Goal: Entertainment & Leisure: Consume media (video, audio)

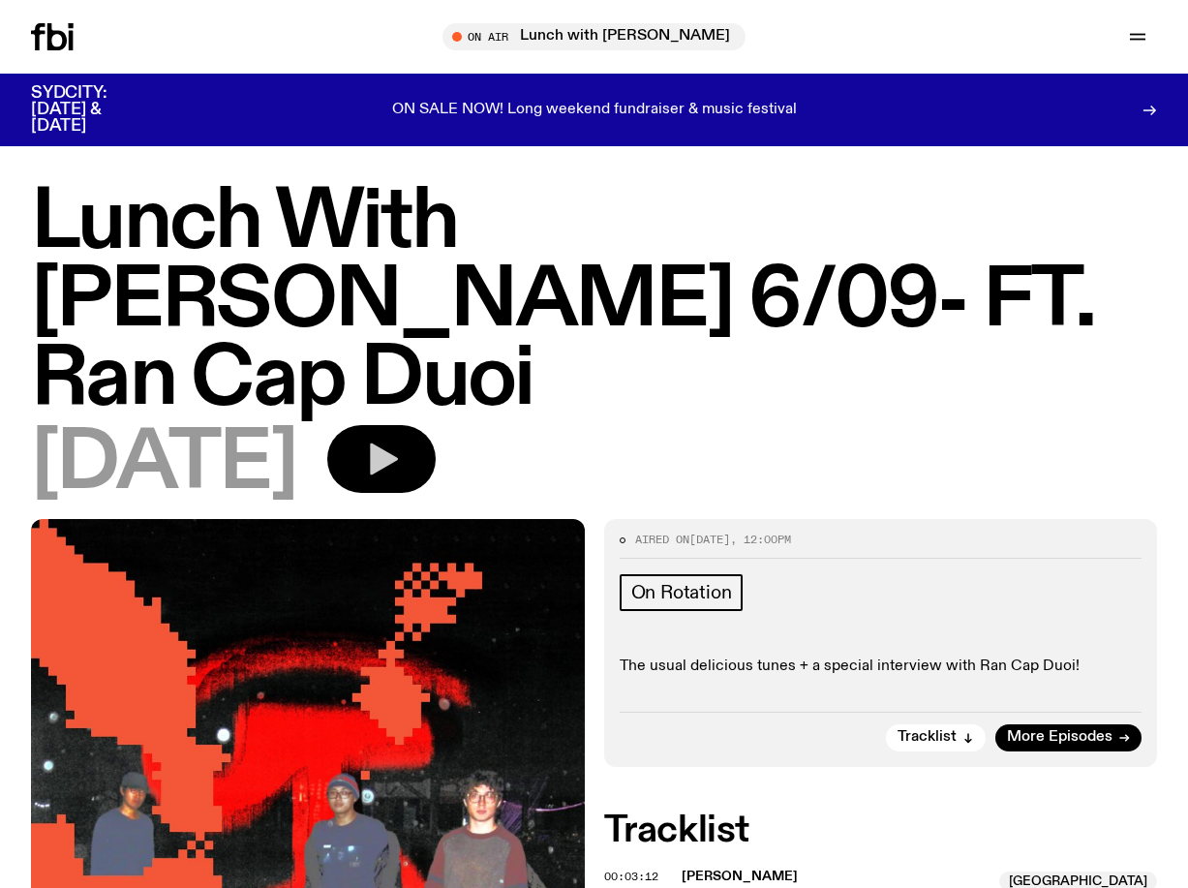
click at [401, 440] on icon "button" at bounding box center [381, 459] width 39 height 39
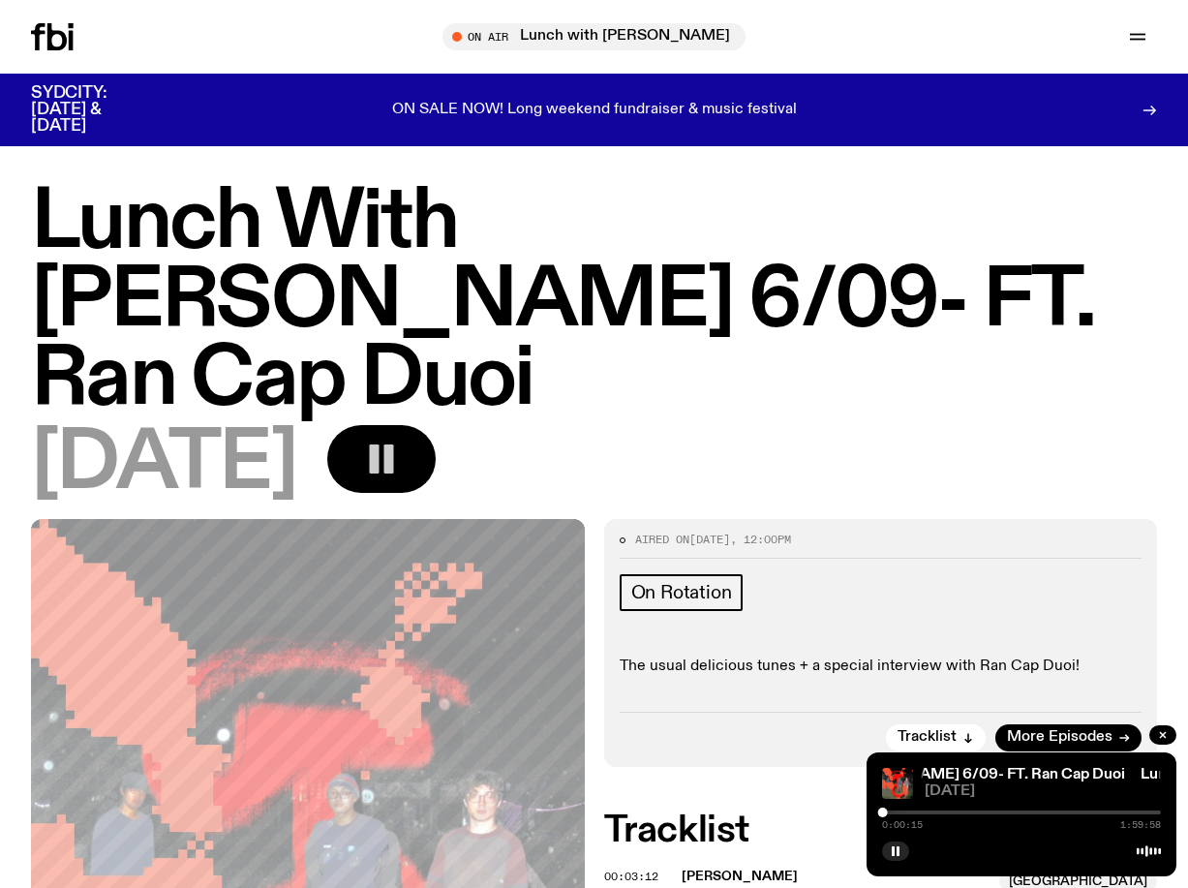
click at [1024, 810] on div "0:00:15 1:59:58" at bounding box center [1021, 818] width 279 height 23
click at [1022, 812] on div at bounding box center [1021, 812] width 279 height 4
click at [1024, 812] on div at bounding box center [1025, 813] width 10 height 10
click at [1030, 811] on div at bounding box center [1030, 813] width 10 height 10
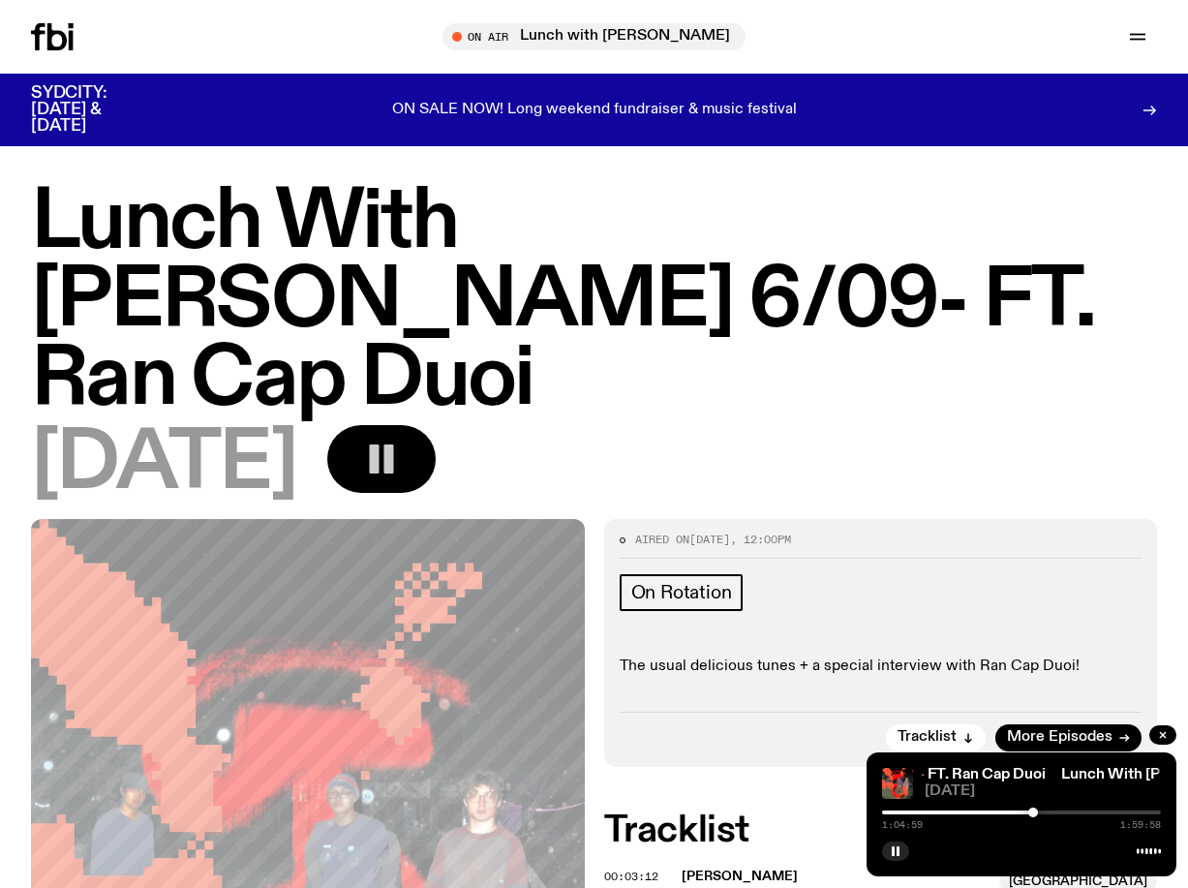
click at [1033, 811] on div at bounding box center [1033, 813] width 10 height 10
click at [1037, 811] on div at bounding box center [1033, 813] width 10 height 10
click at [1040, 811] on div at bounding box center [1037, 813] width 10 height 10
click at [1040, 811] on div at bounding box center [1040, 813] width 10 height 10
click at [701, 325] on h1 "Lunch With [PERSON_NAME] 6/09- FT. Ran Cap Duoi" at bounding box center [594, 301] width 1126 height 235
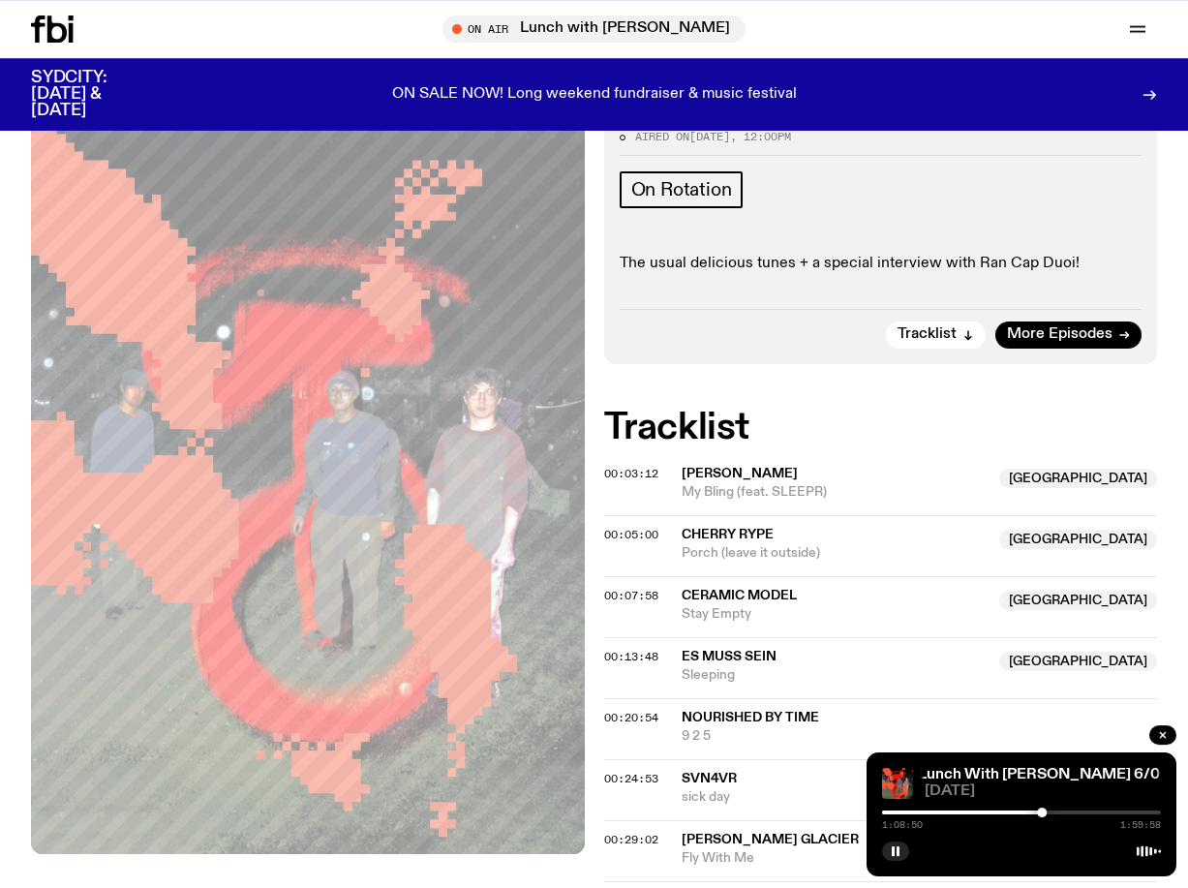
scroll to position [329, 0]
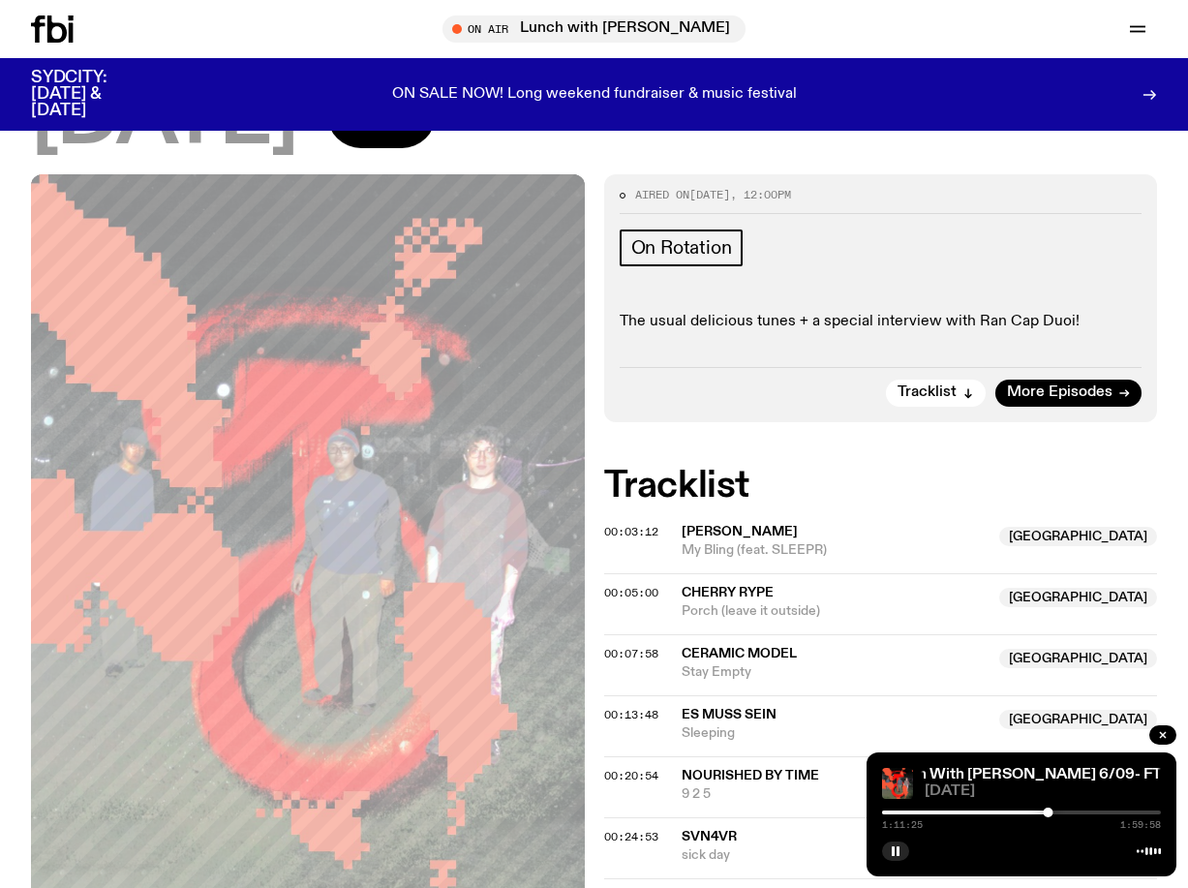
click at [1030, 811] on div at bounding box center [908, 812] width 279 height 4
click at [1032, 810] on div at bounding box center [1030, 813] width 10 height 10
click at [1041, 812] on div at bounding box center [1021, 812] width 279 height 4
click at [1037, 813] on div at bounding box center [1041, 813] width 10 height 10
click at [898, 846] on icon "button" at bounding box center [896, 851] width 12 height 12
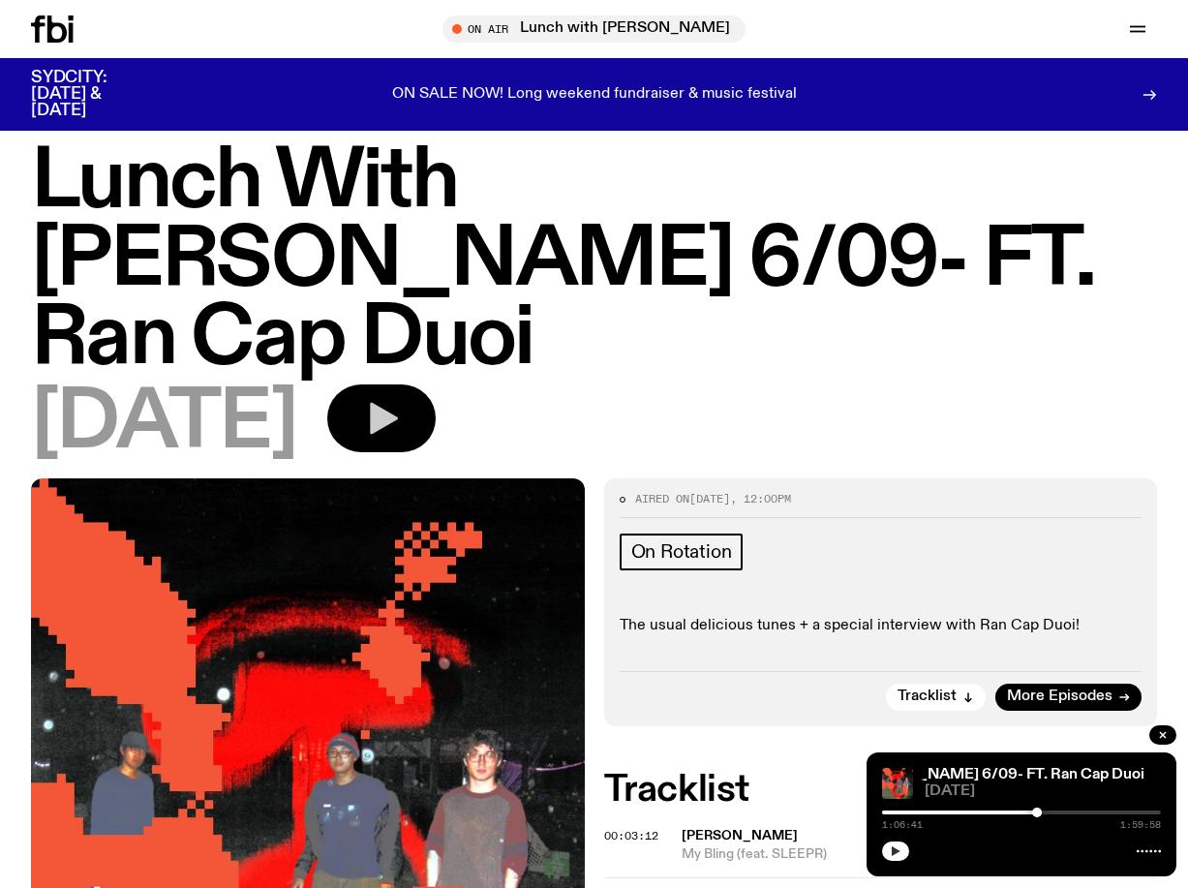
scroll to position [0, 0]
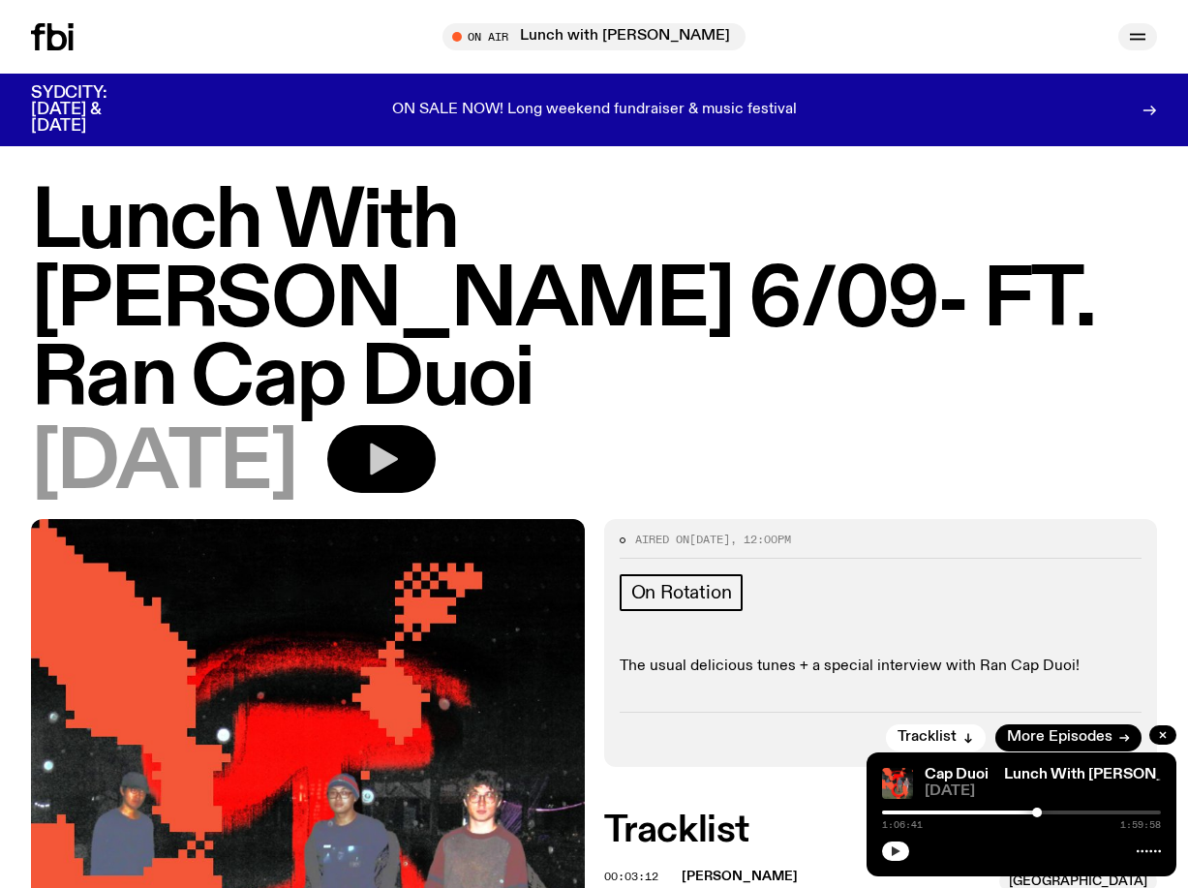
click at [1146, 35] on icon "button" at bounding box center [1137, 36] width 23 height 23
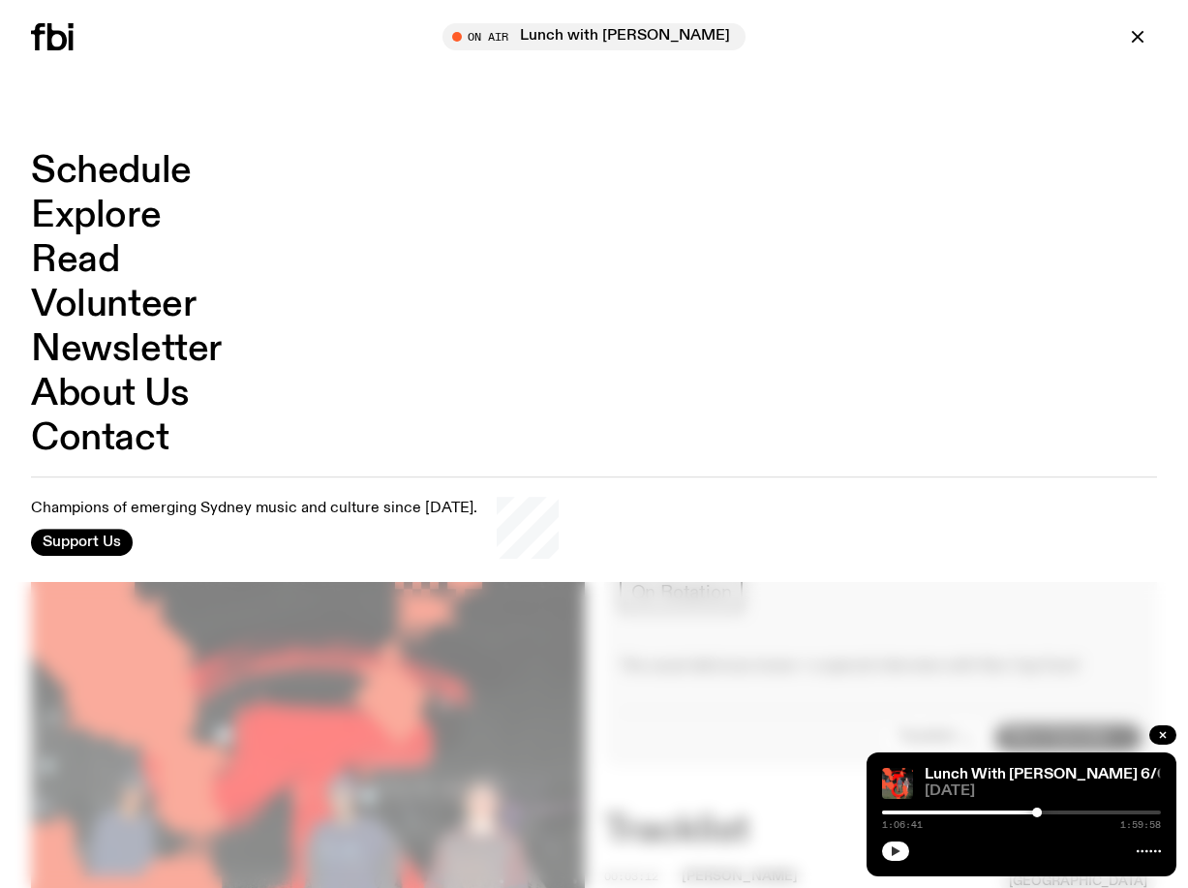
click at [120, 169] on link "Schedule" at bounding box center [111, 171] width 161 height 37
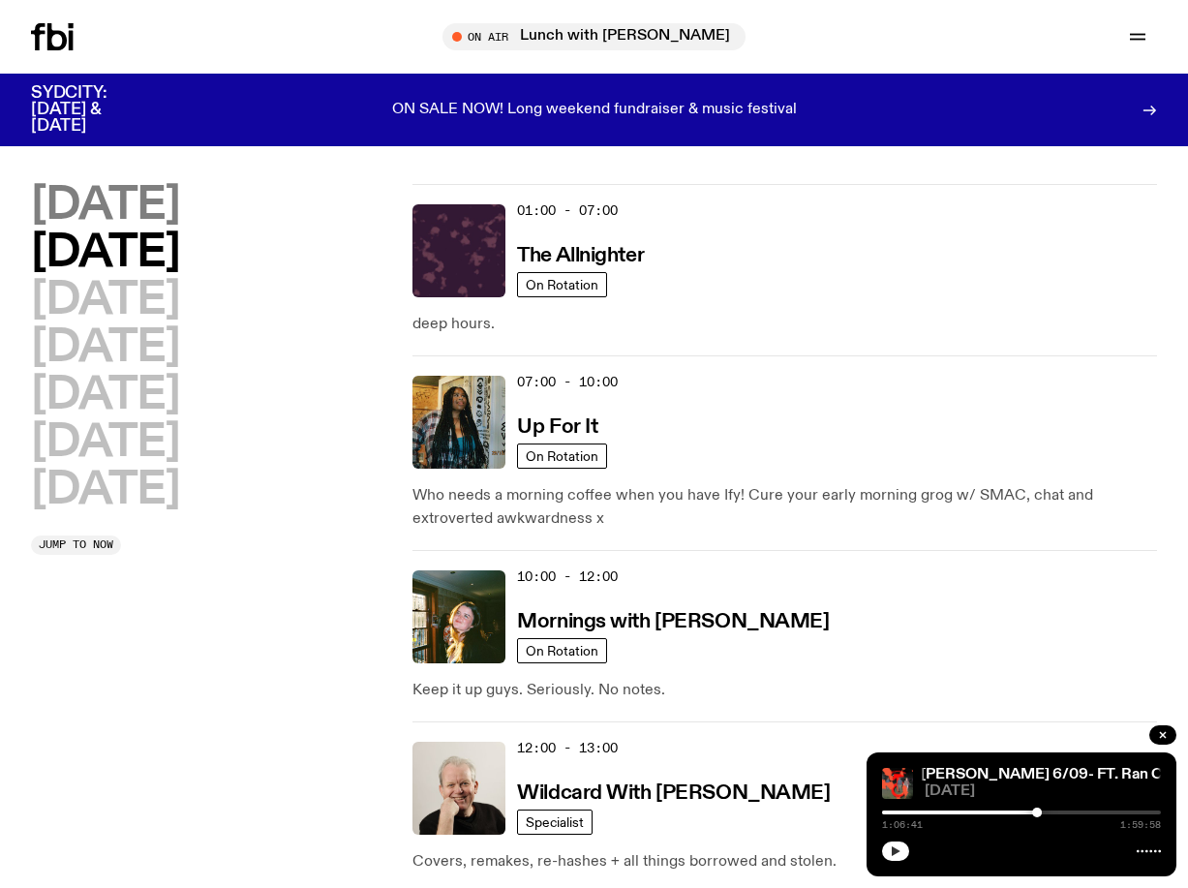
click at [135, 207] on h2 "[DATE]" at bounding box center [105, 206] width 148 height 44
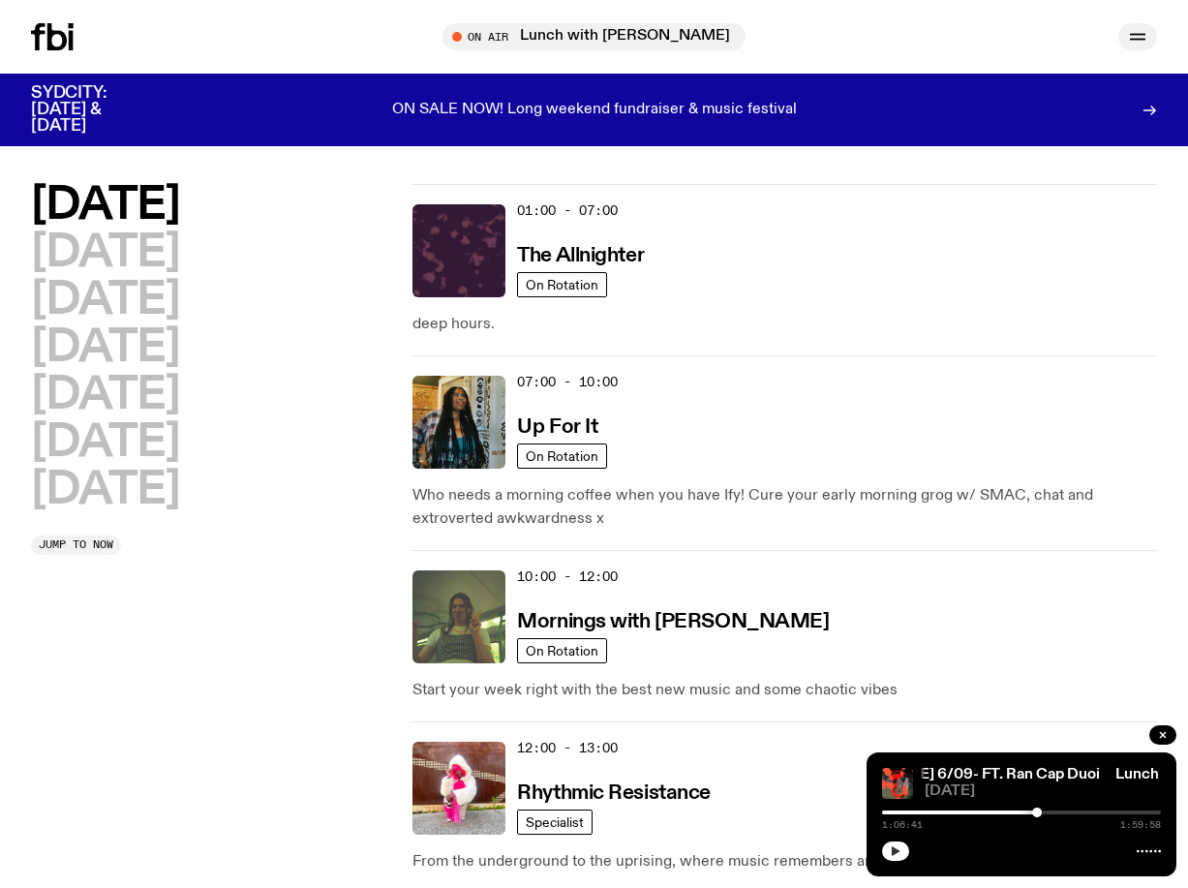
click at [1124, 39] on button "button" at bounding box center [1137, 36] width 39 height 27
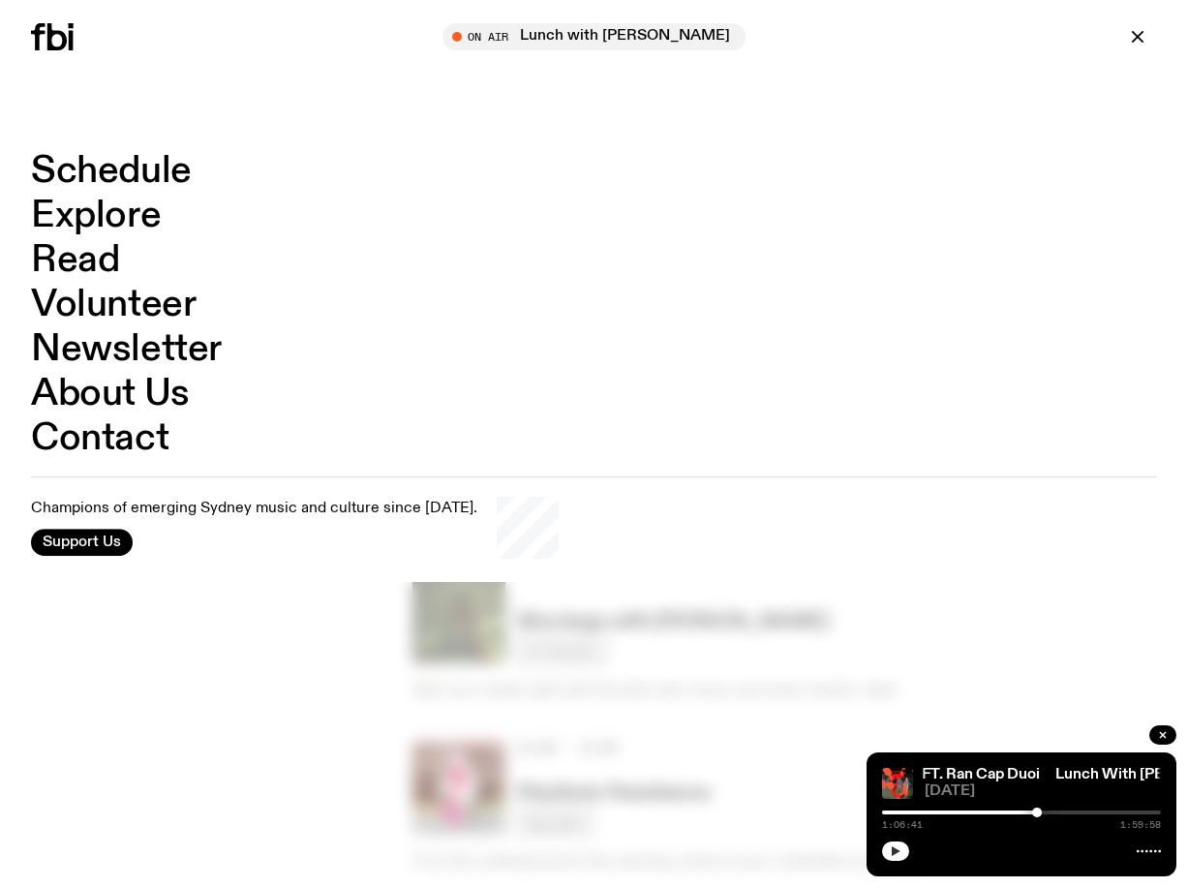
click at [121, 221] on link "Explore" at bounding box center [96, 216] width 130 height 37
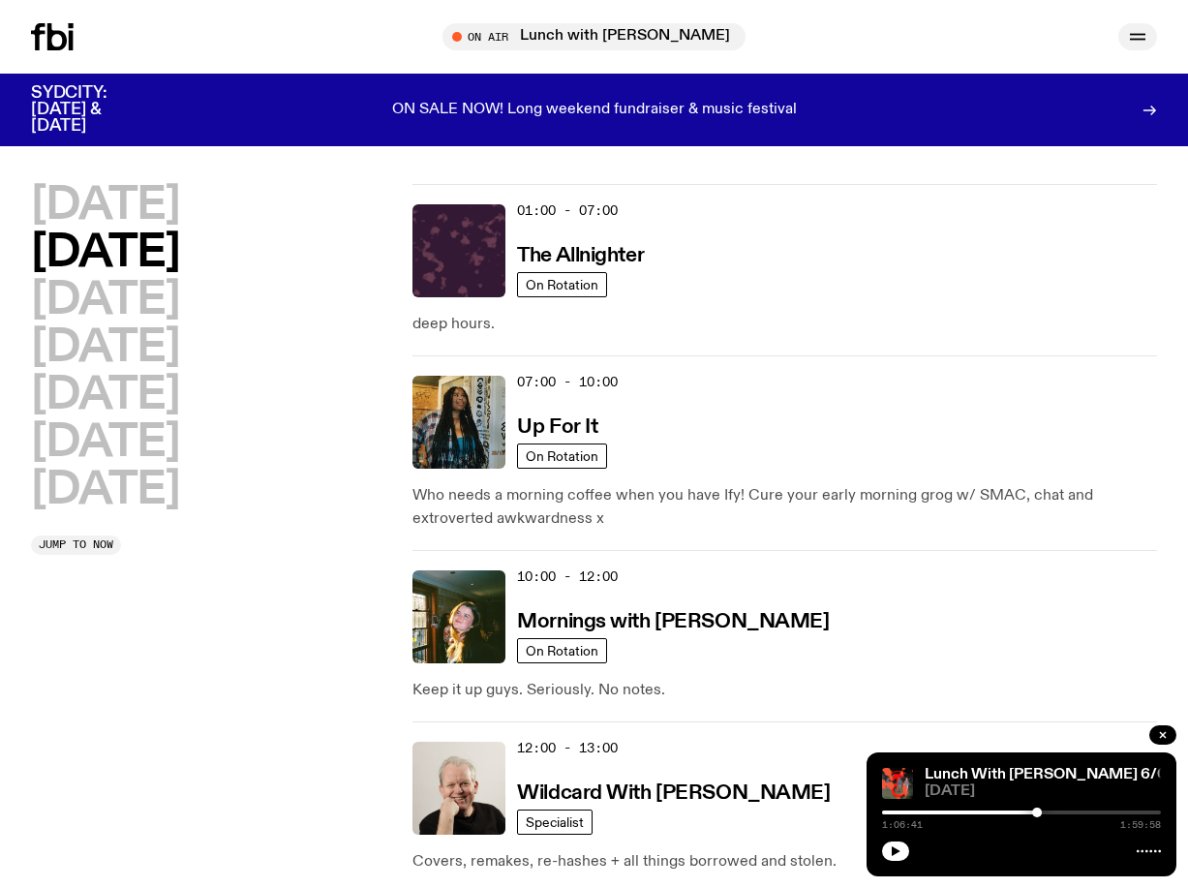
click at [1129, 41] on icon "button" at bounding box center [1137, 36] width 23 height 23
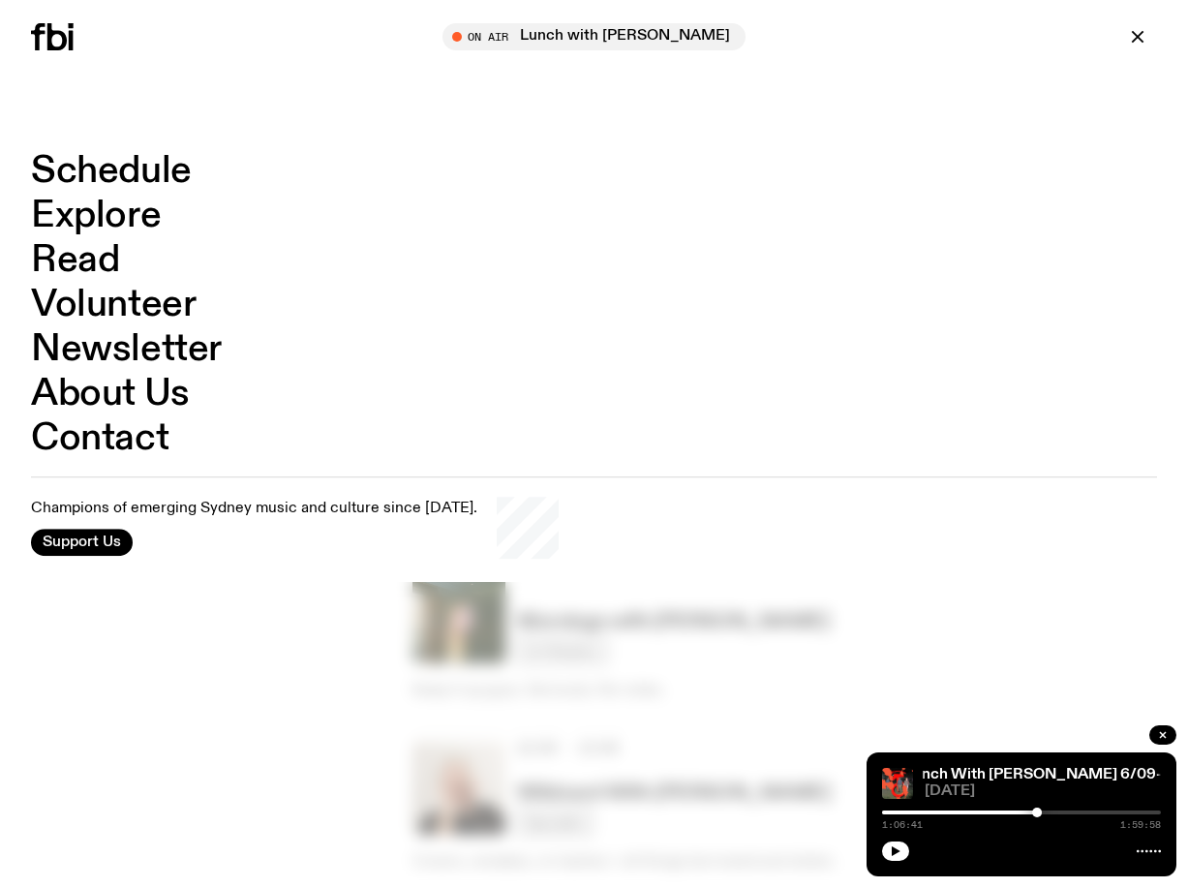
click at [733, 690] on div at bounding box center [594, 444] width 1188 height 888
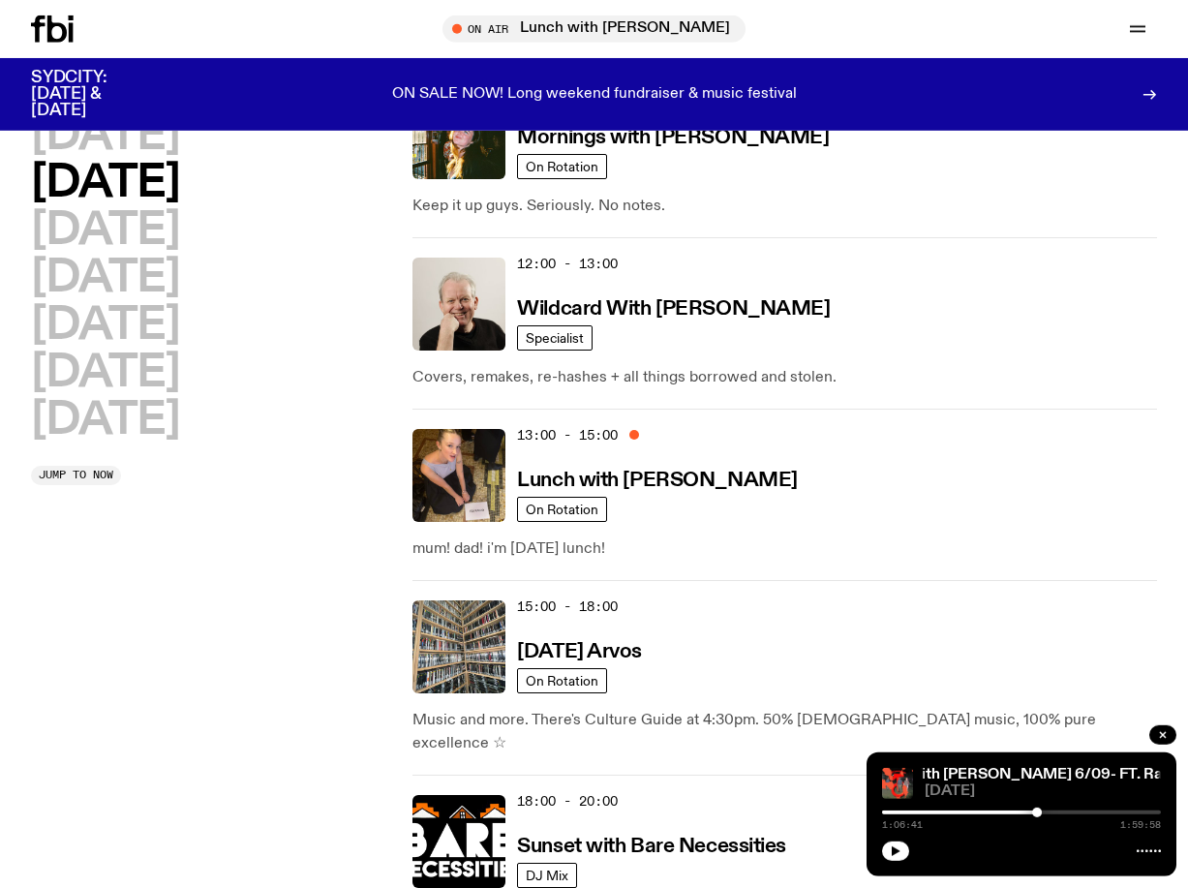
scroll to position [483, 0]
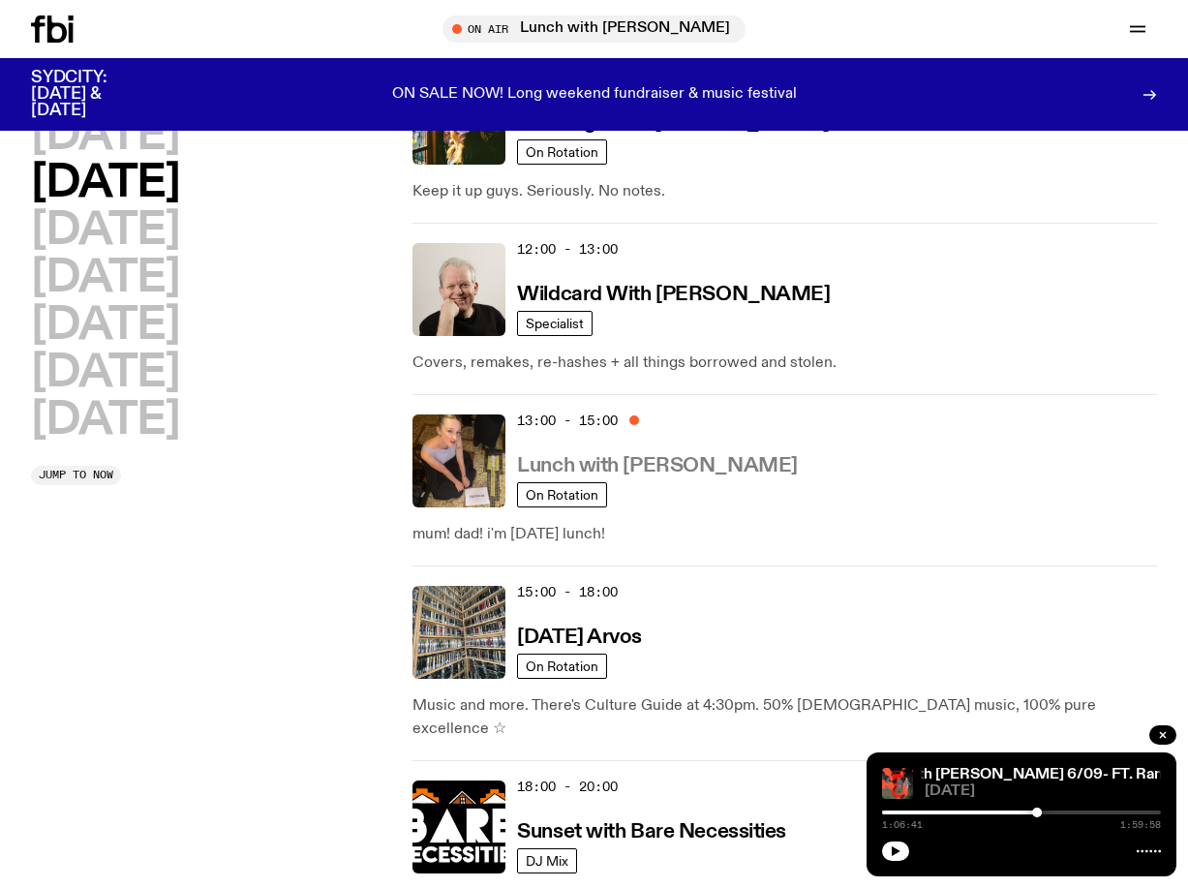
click at [679, 460] on h3 "Lunch with [PERSON_NAME]" at bounding box center [657, 466] width 280 height 20
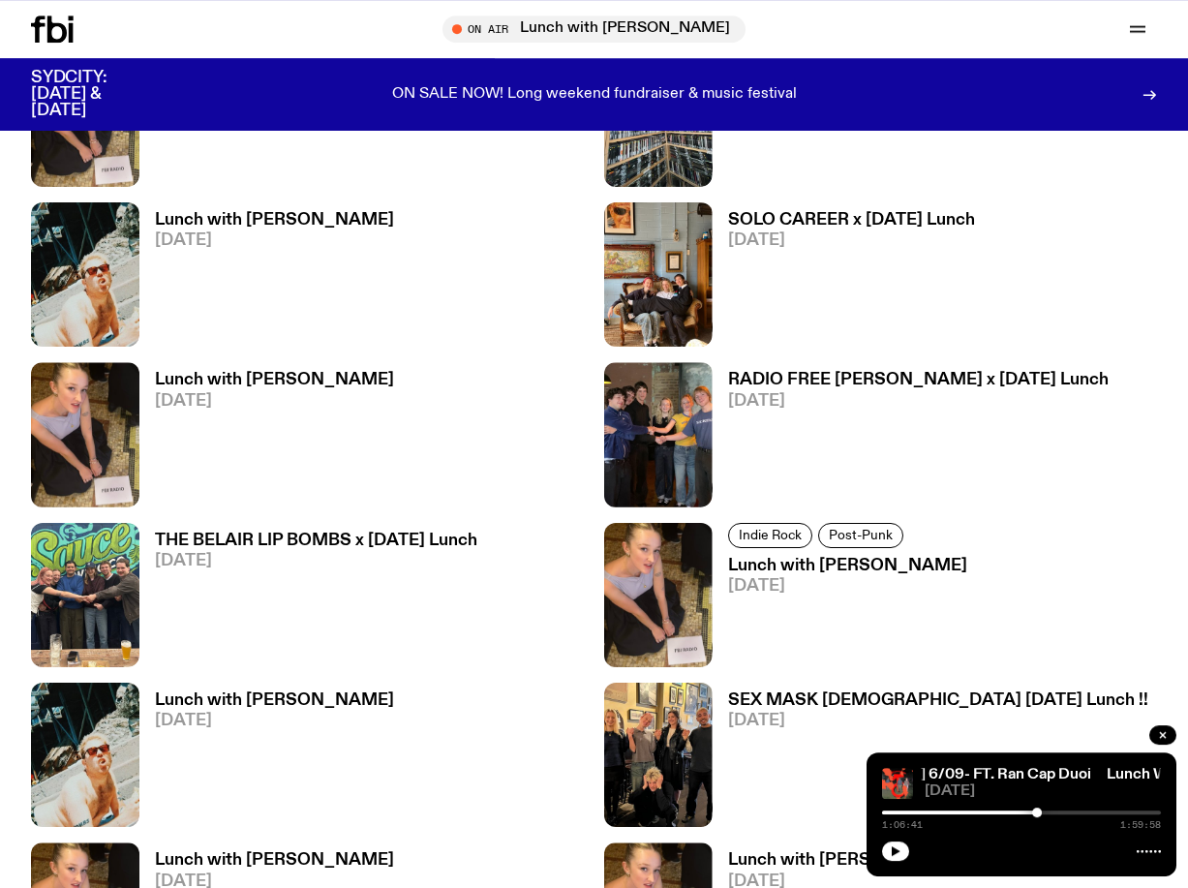
scroll to position [1481, 0]
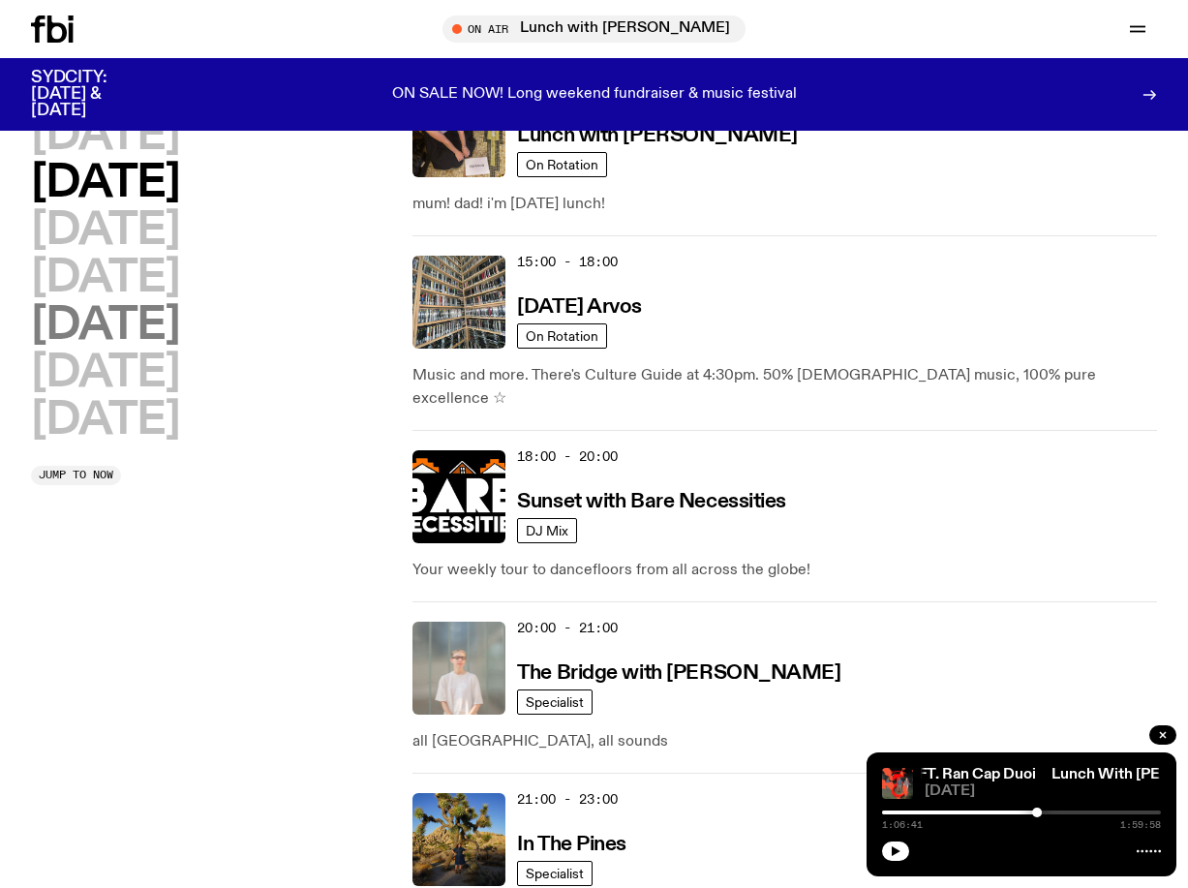
click at [110, 319] on h2 "[DATE]" at bounding box center [105, 326] width 148 height 44
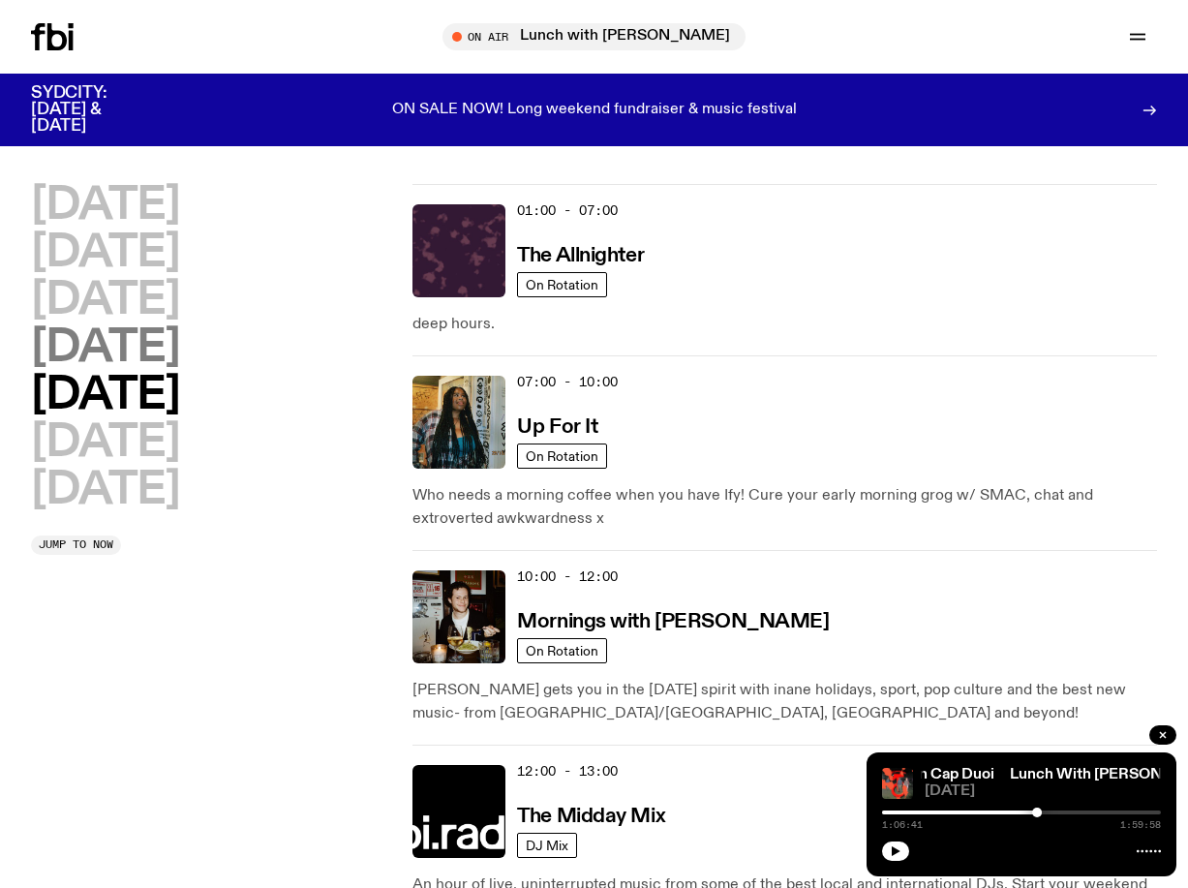
click at [157, 347] on h2 "[DATE]" at bounding box center [105, 348] width 148 height 44
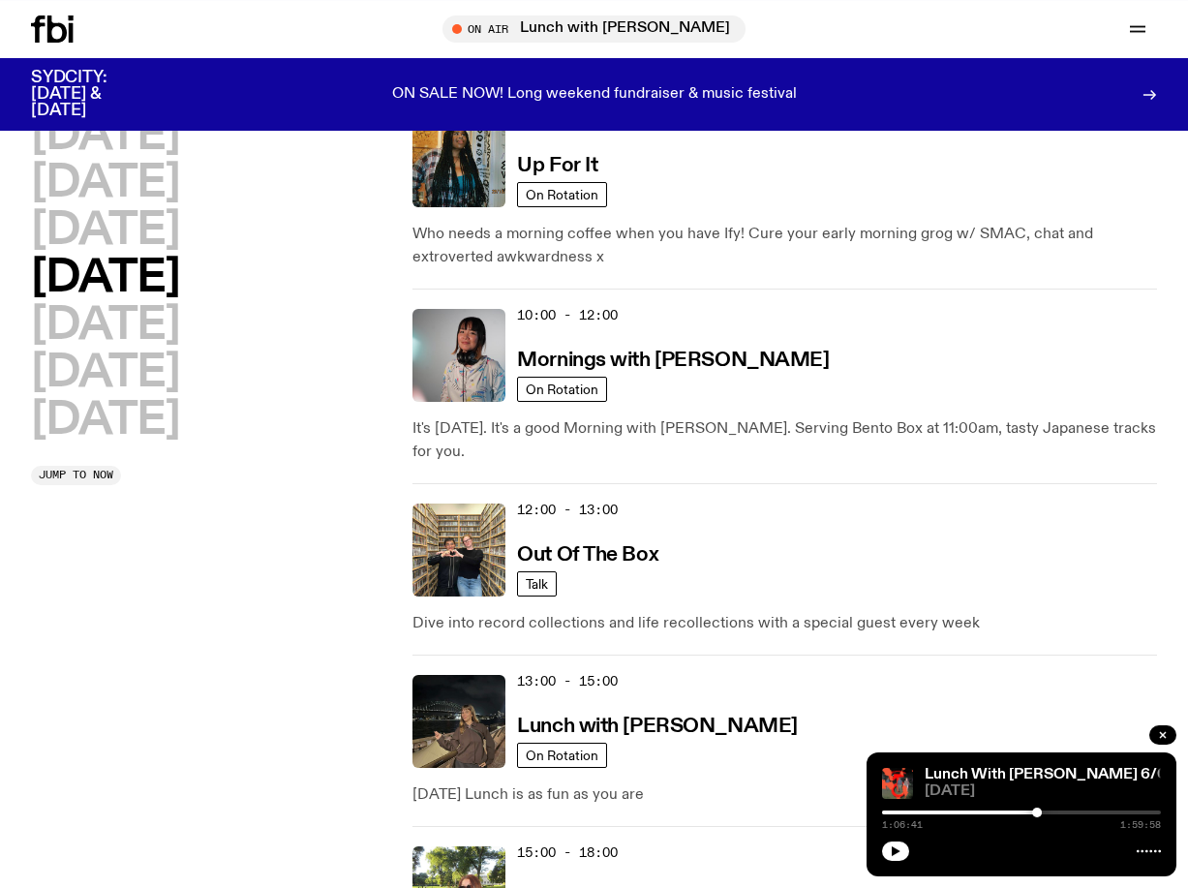
scroll to position [219, 0]
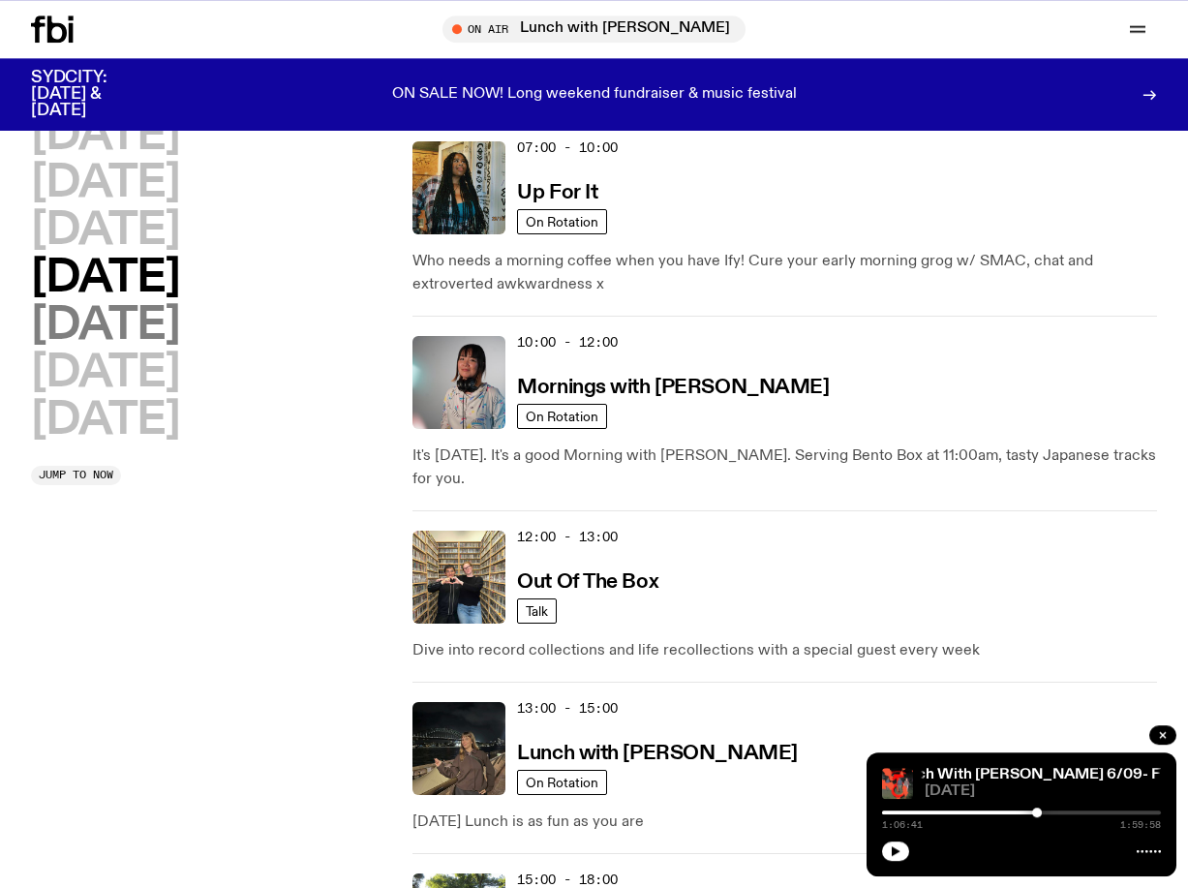
click at [118, 336] on h2 "[DATE]" at bounding box center [105, 326] width 148 height 44
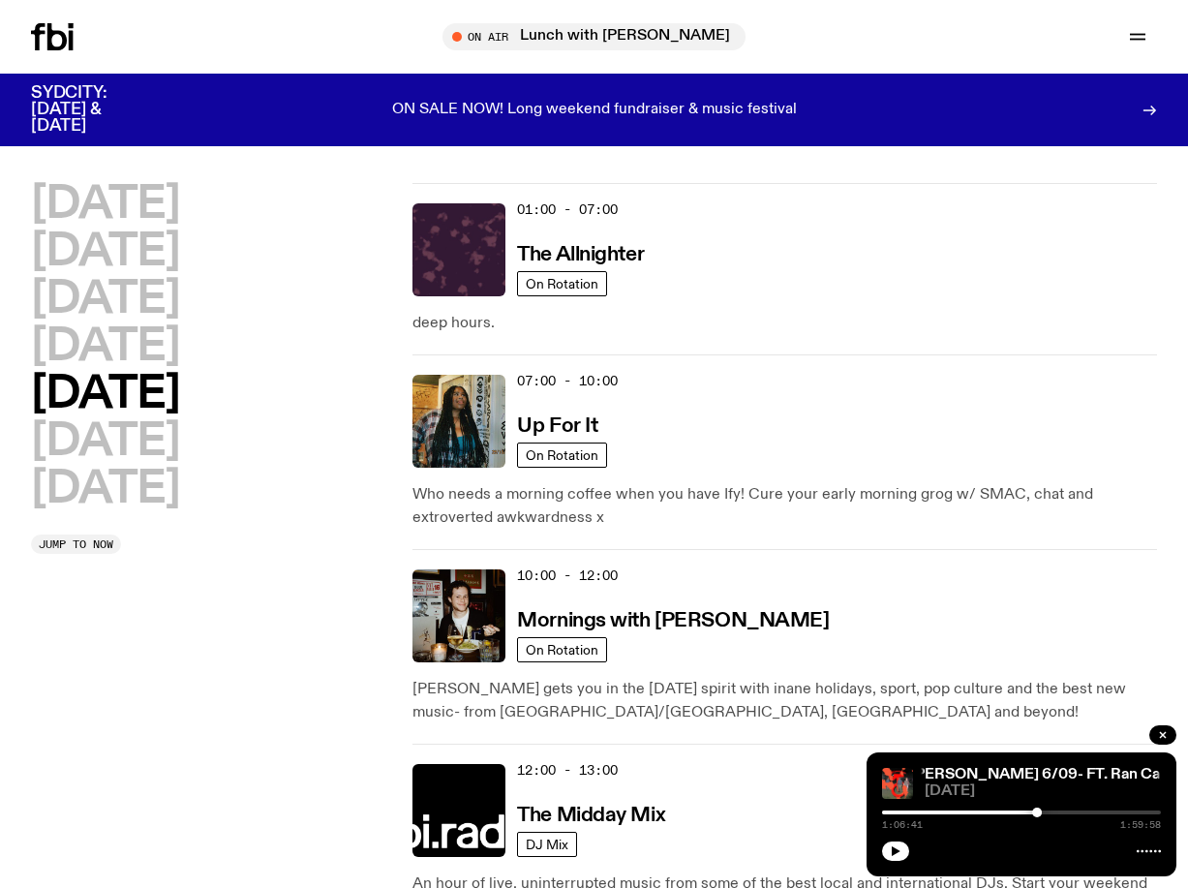
scroll to position [494, 0]
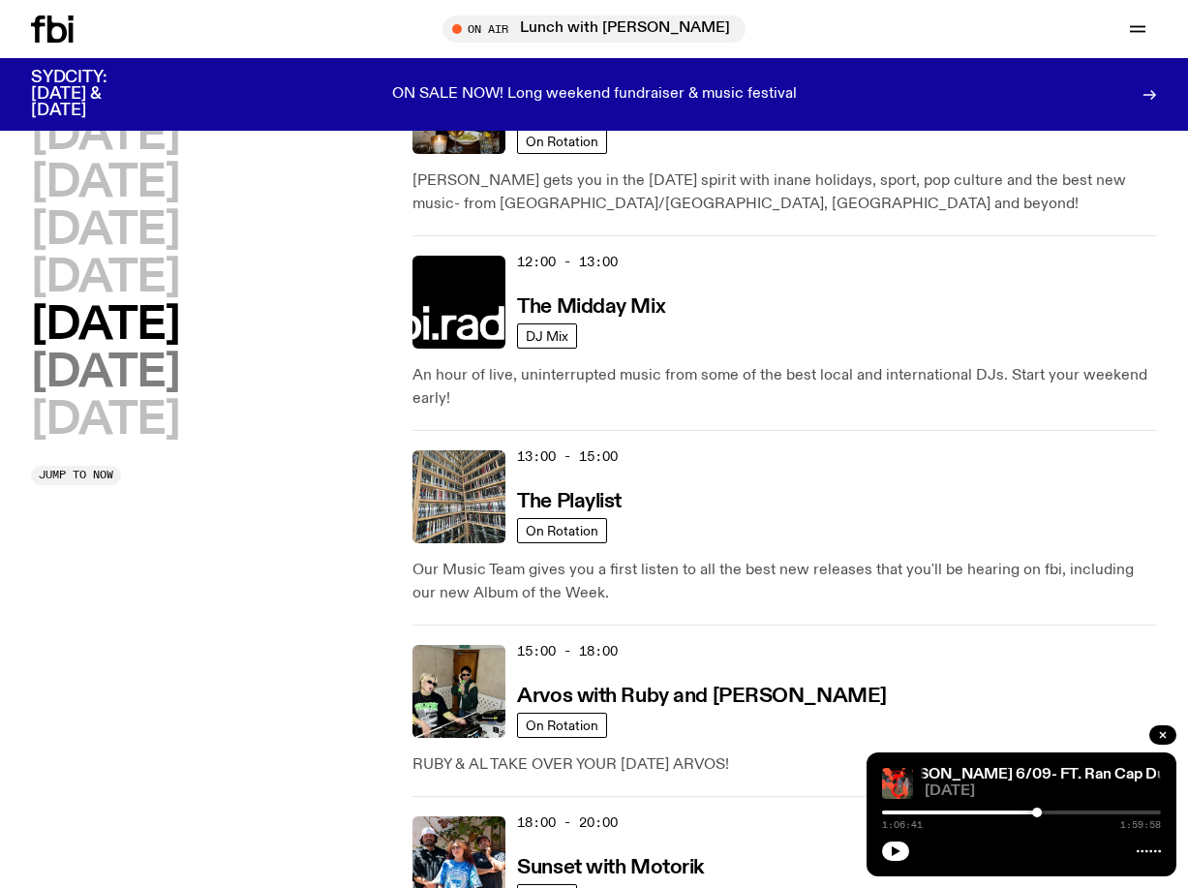
click at [128, 361] on h2 "[DATE]" at bounding box center [105, 373] width 148 height 44
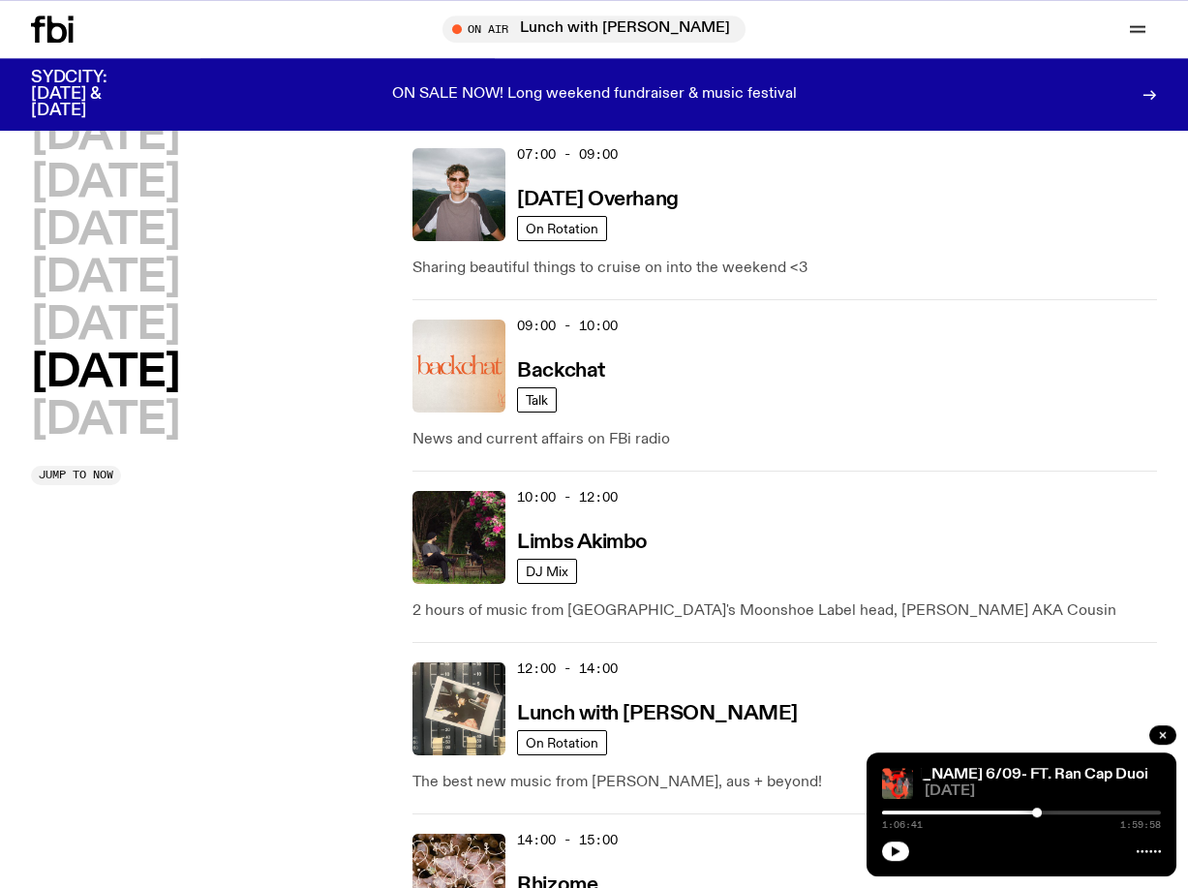
scroll to position [548, 0]
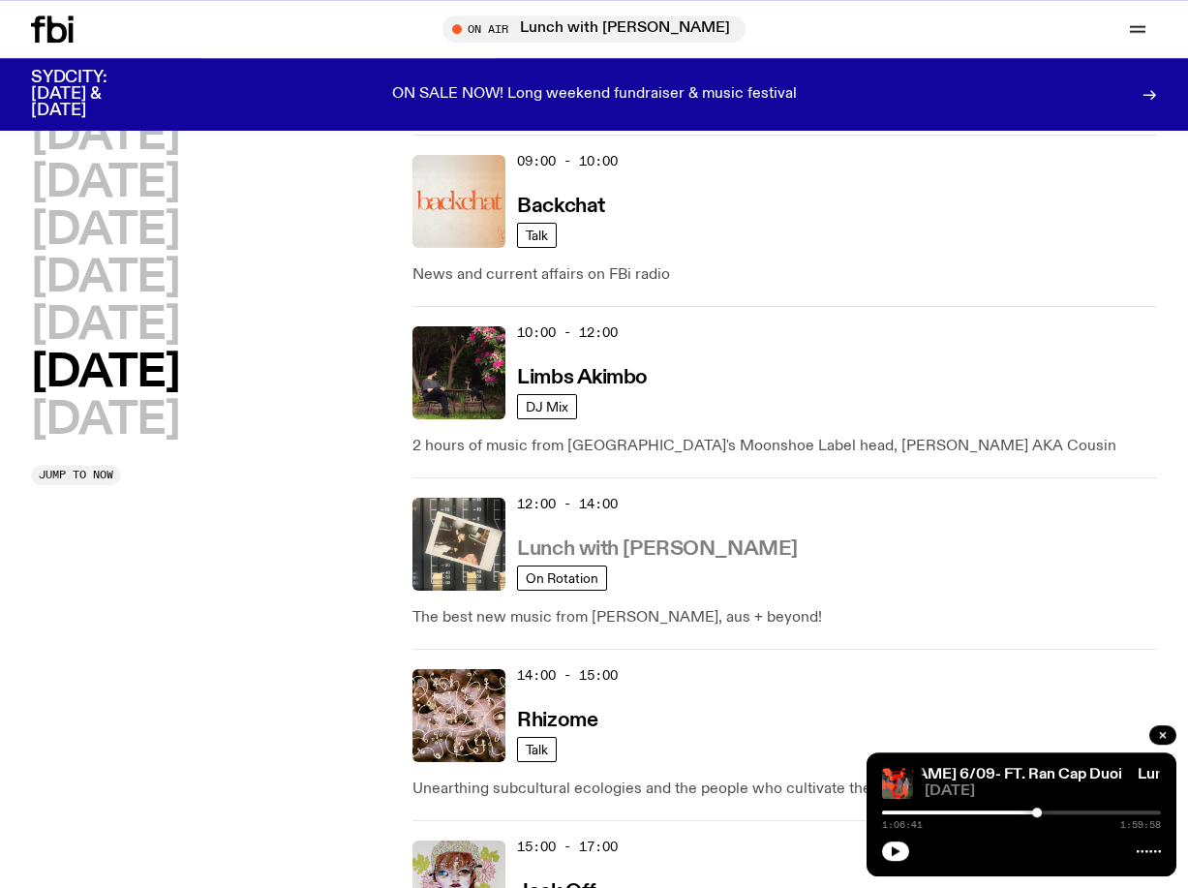
click at [665, 542] on h3 "Lunch with [PERSON_NAME]" at bounding box center [657, 549] width 280 height 20
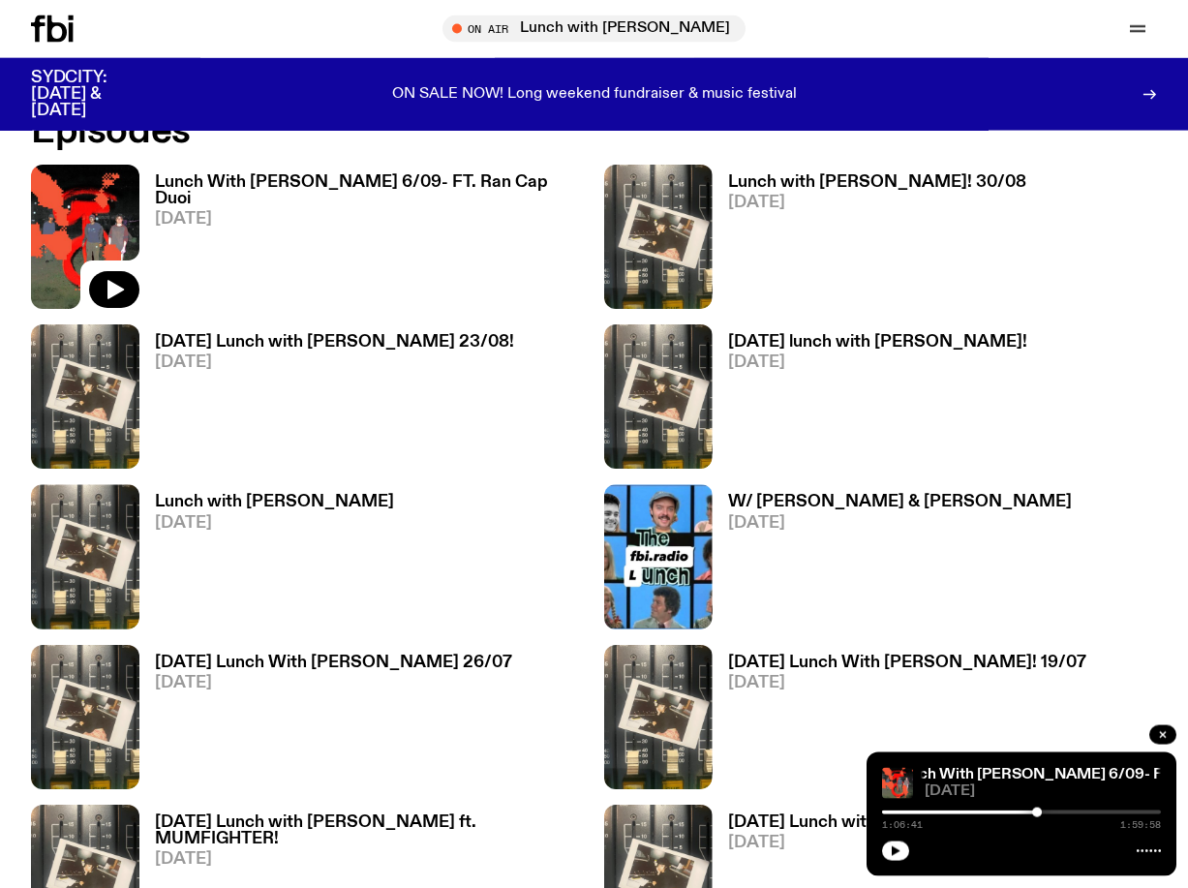
scroll to position [1152, 0]
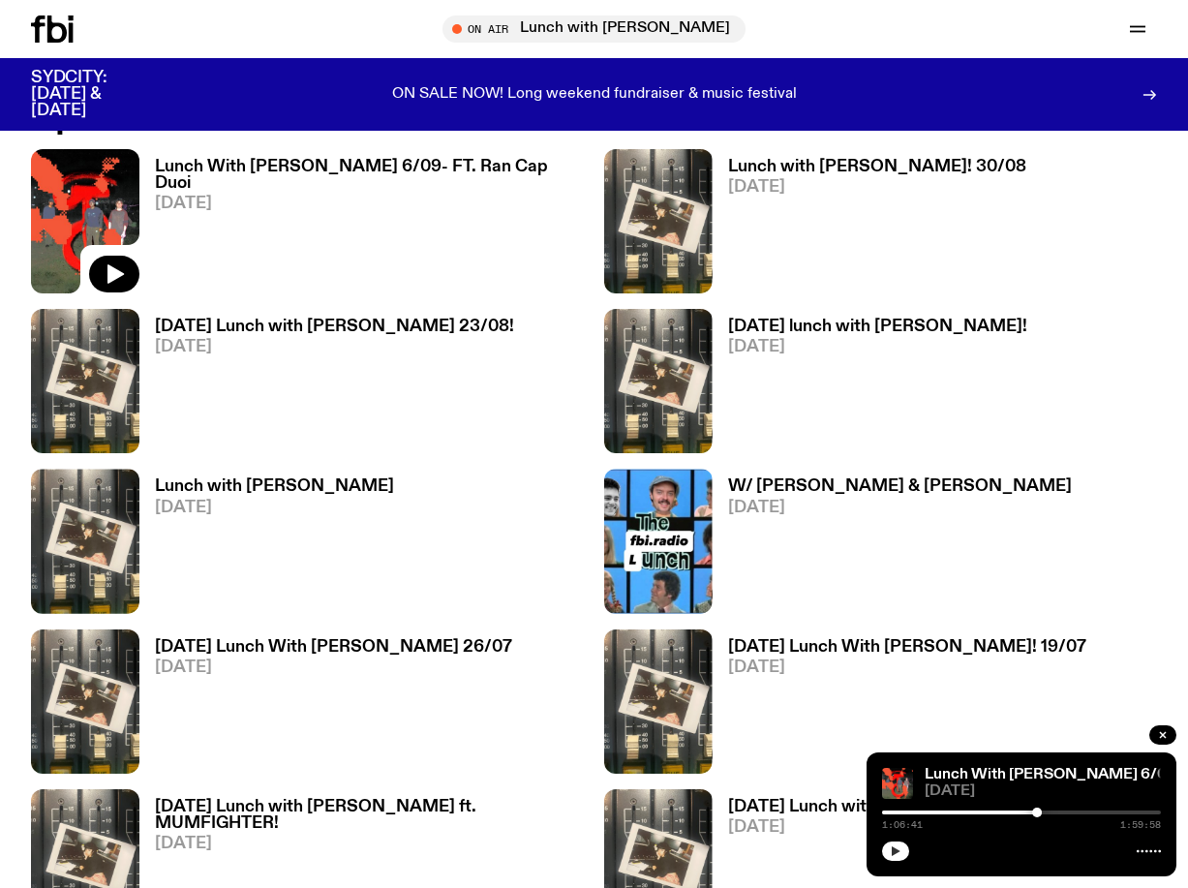
click at [896, 845] on button "button" at bounding box center [895, 850] width 27 height 19
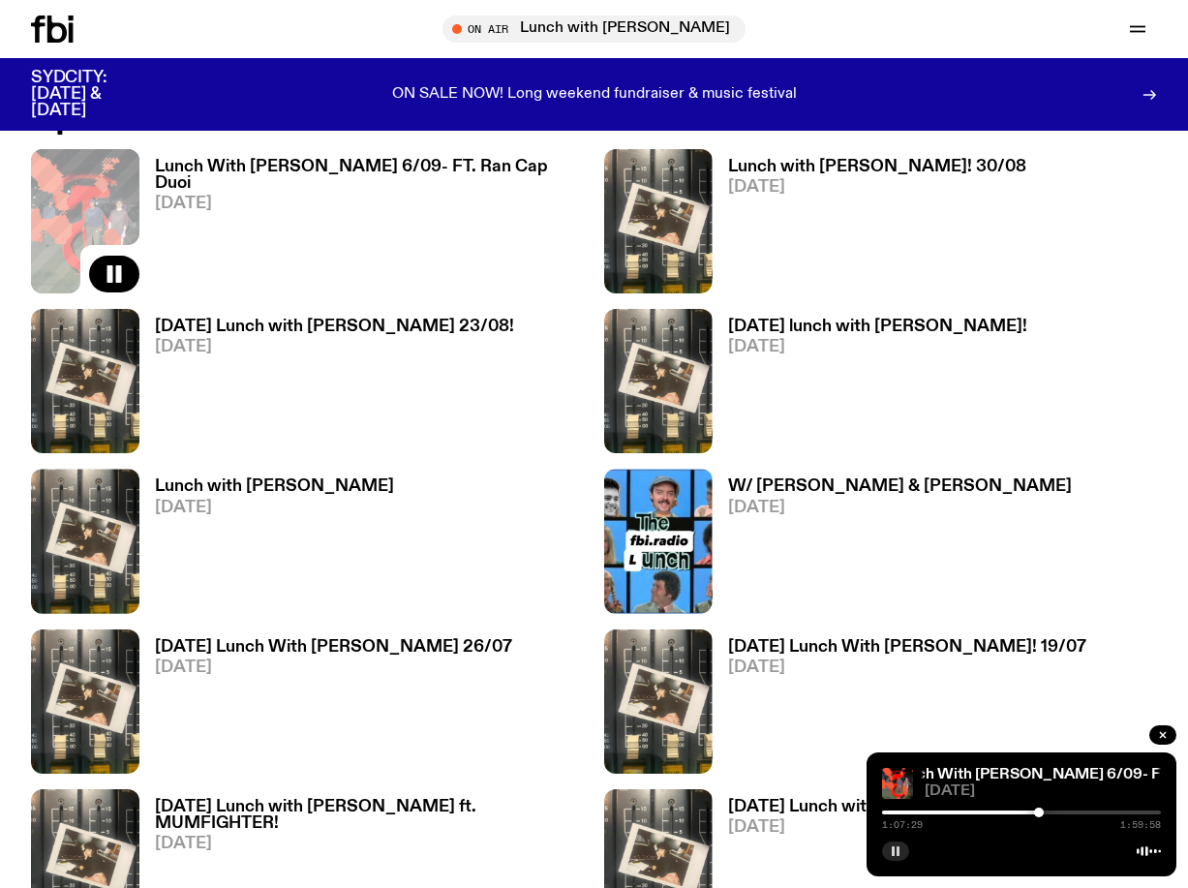
click at [1039, 811] on div at bounding box center [1039, 813] width 10 height 10
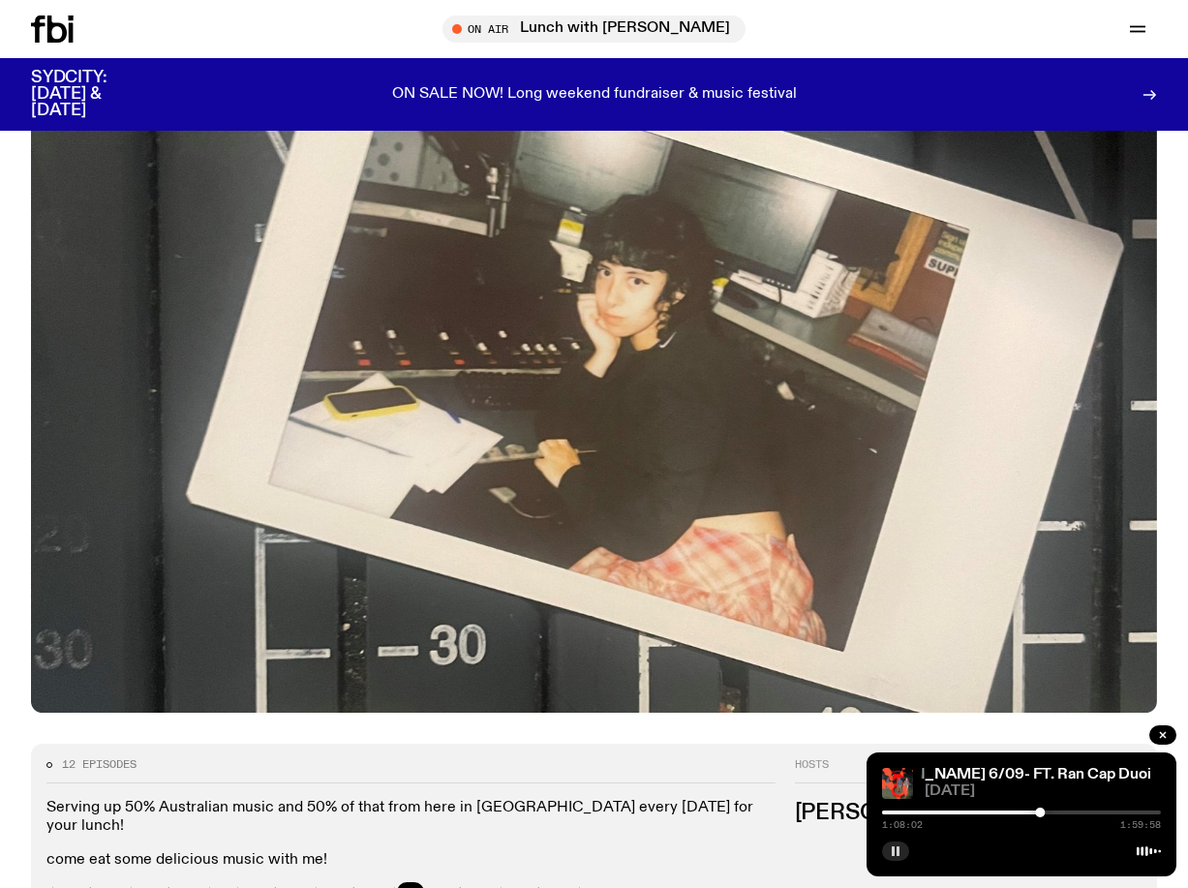
scroll to position [165, 0]
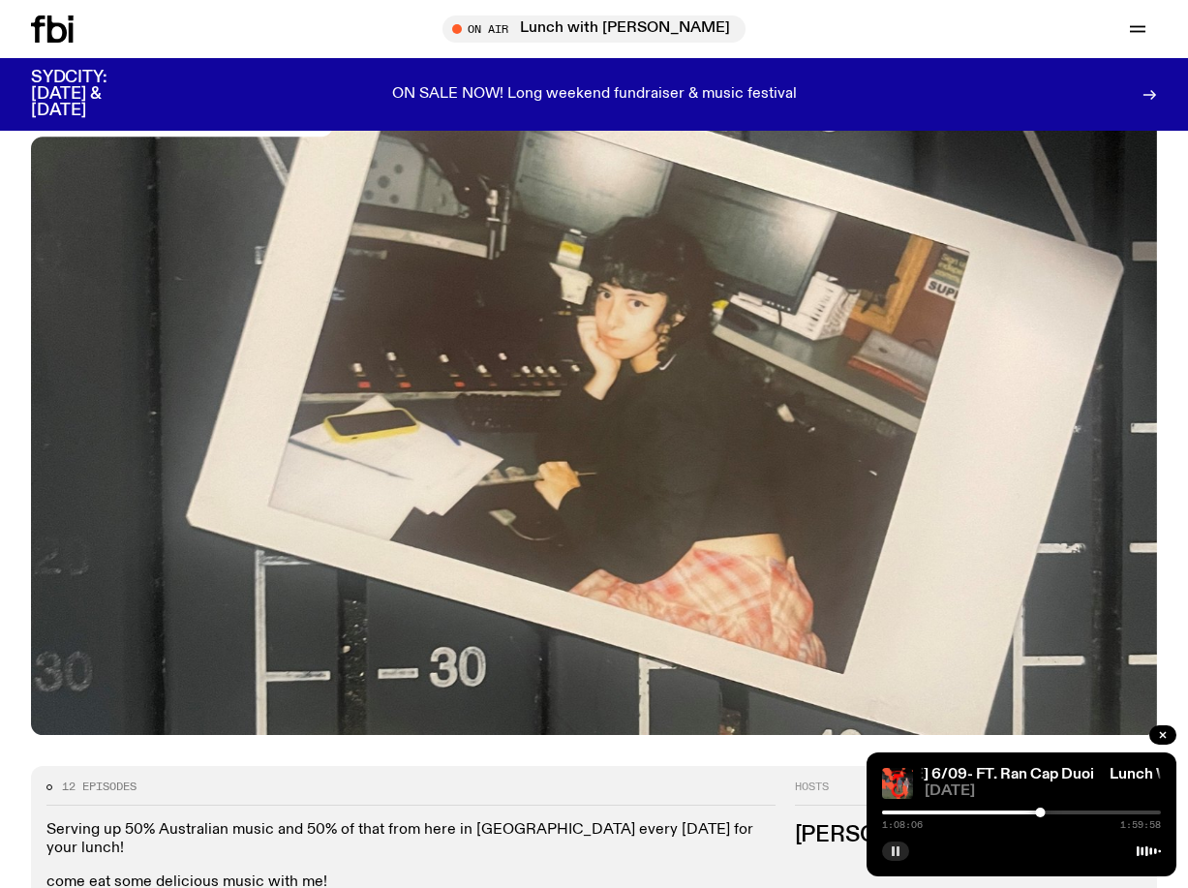
click at [71, 34] on icon at bounding box center [71, 32] width 5 height 19
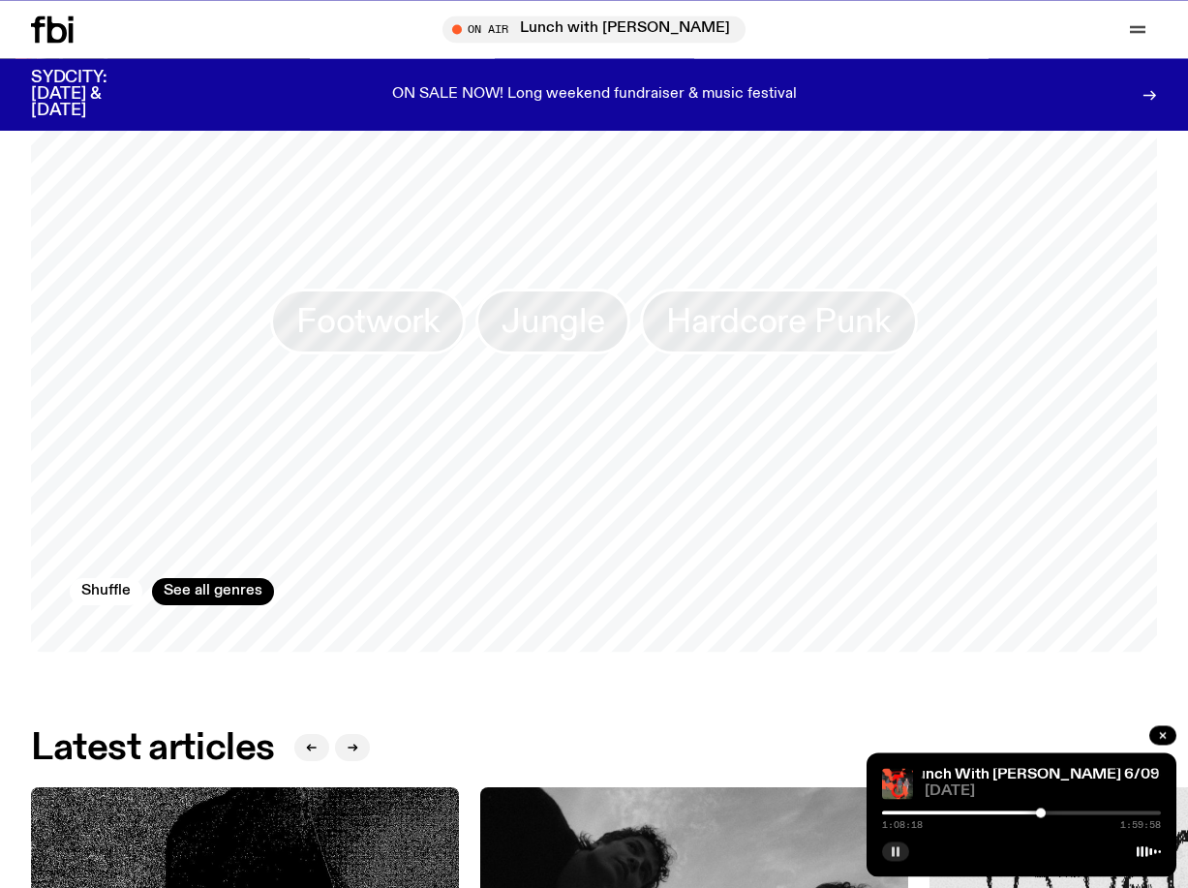
scroll to position [1481, 0]
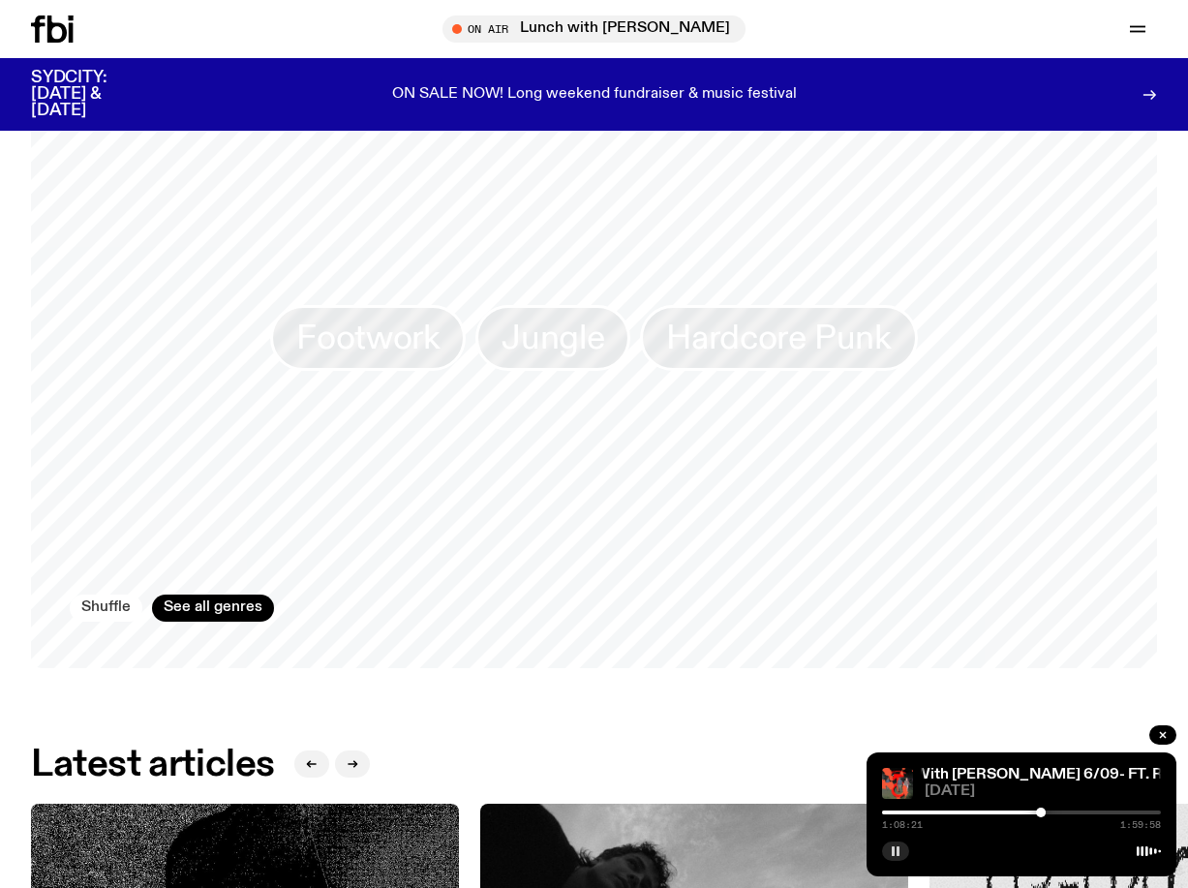
click at [114, 613] on button "Shuffle" at bounding box center [106, 608] width 73 height 27
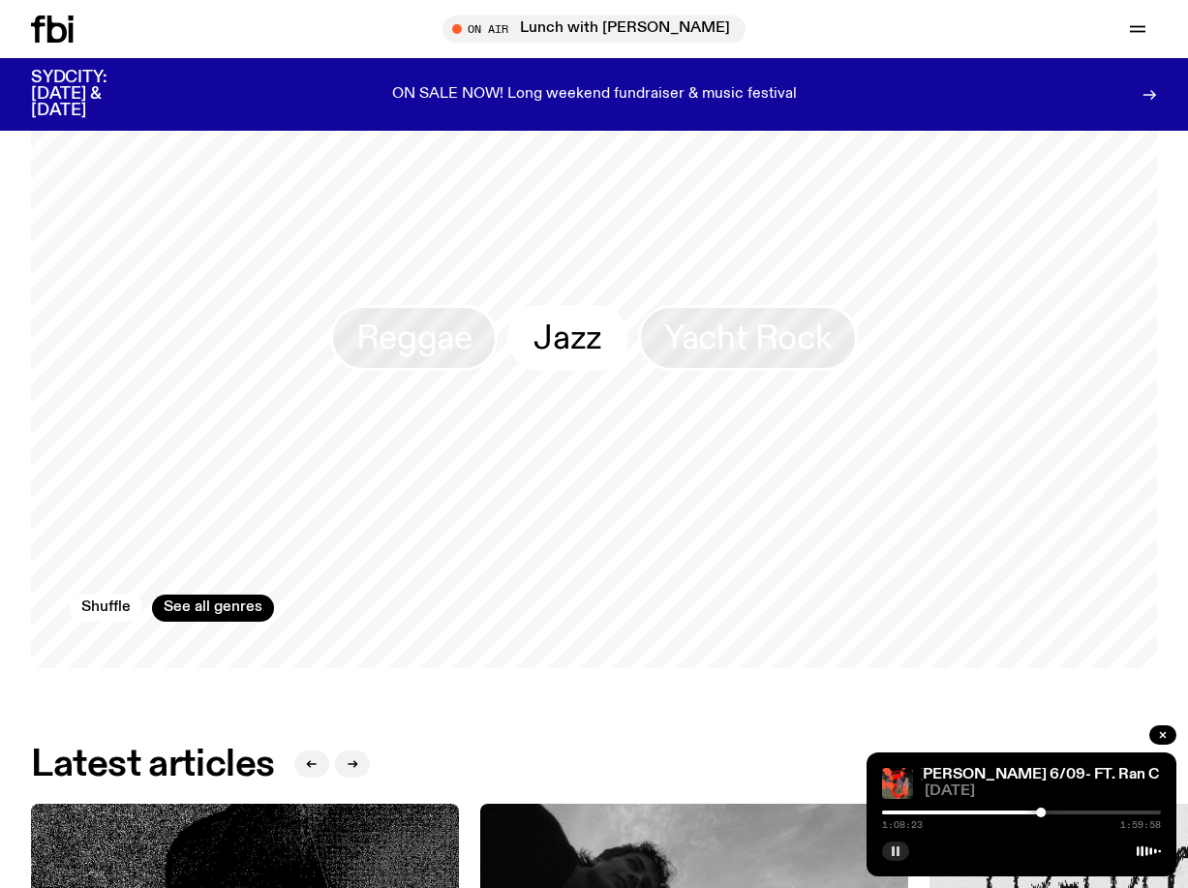
click at [611, 345] on link "Jazz" at bounding box center [567, 338] width 121 height 66
